Goal: Navigation & Orientation: Find specific page/section

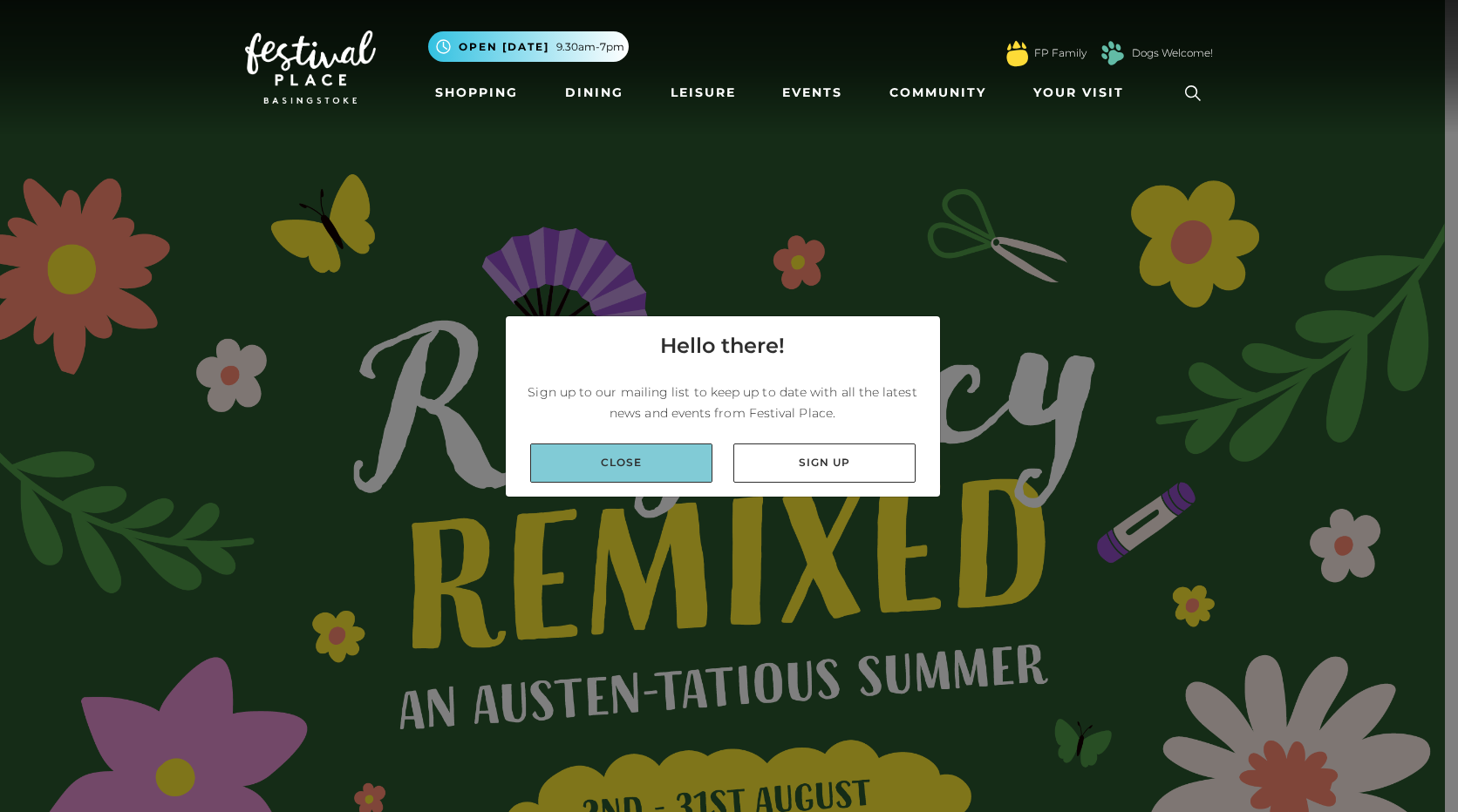
click at [573, 452] on link "Close" at bounding box center [621, 463] width 182 height 40
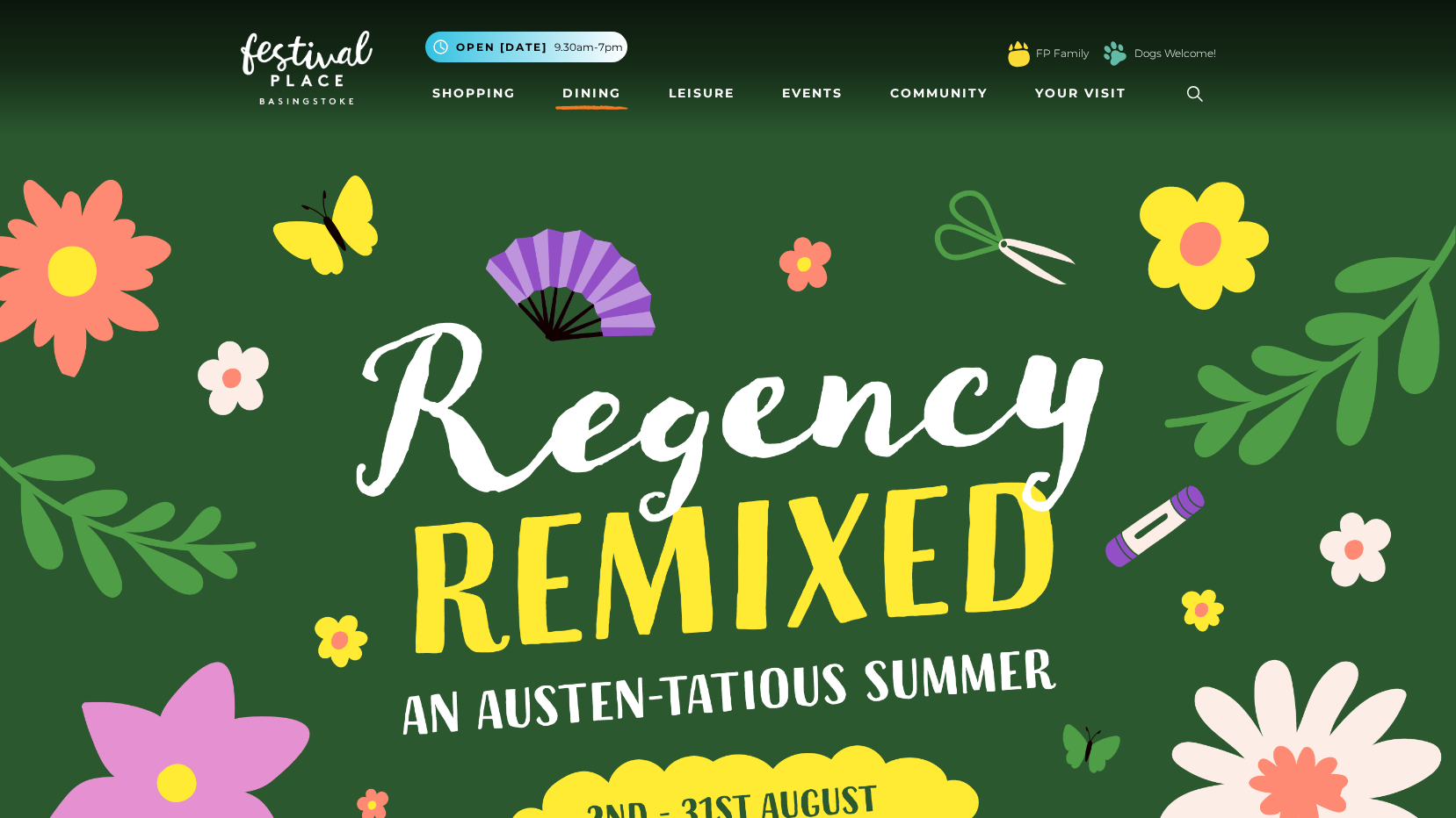
click at [601, 87] on link "Dining" at bounding box center [591, 94] width 73 height 33
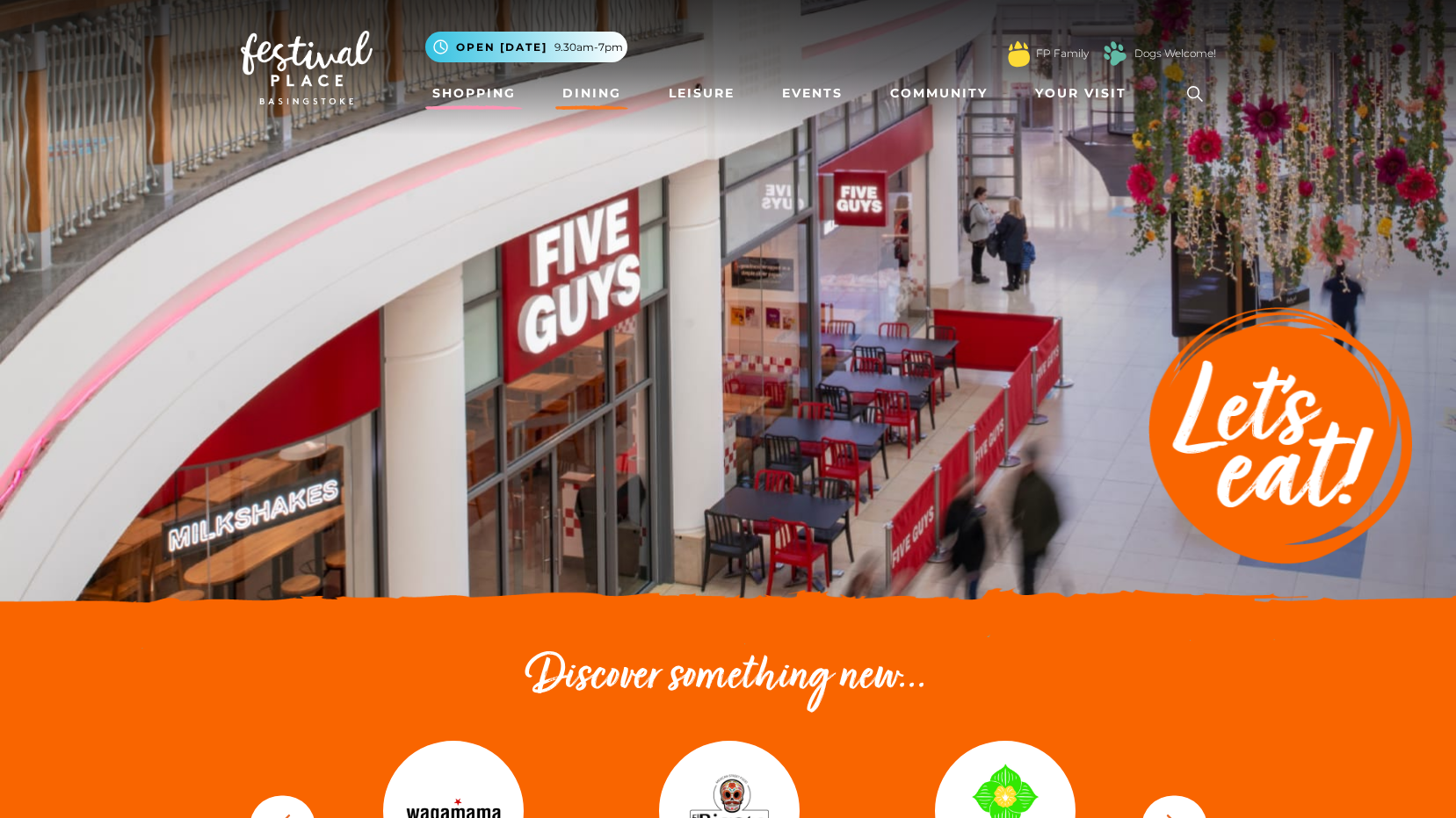
click at [475, 89] on link "Shopping" at bounding box center [473, 94] width 97 height 33
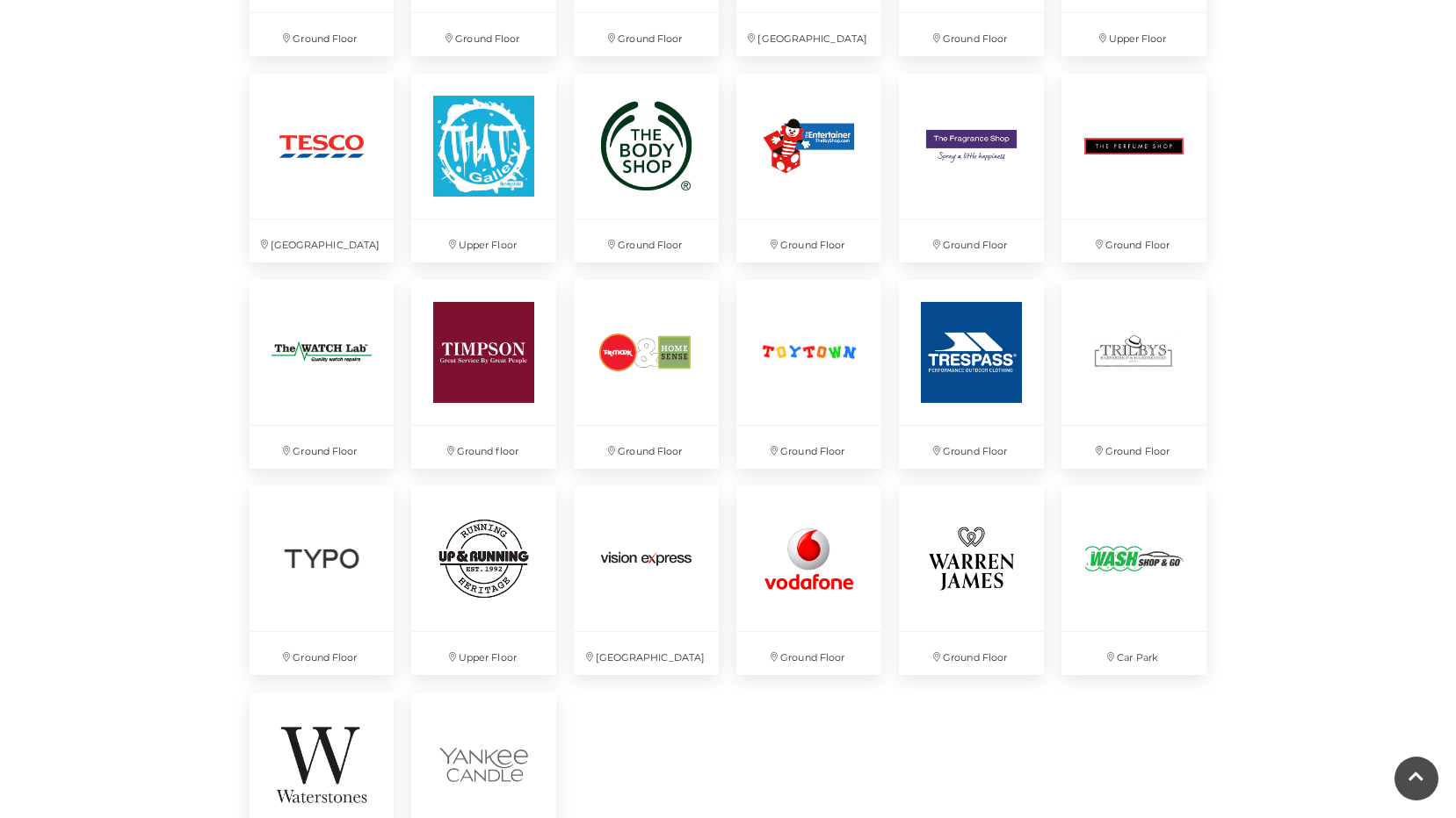
scroll to position [4172, 0]
